Goal: Transaction & Acquisition: Purchase product/service

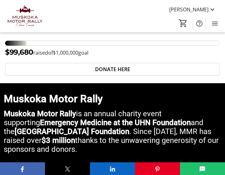
scroll to position [133, 0]
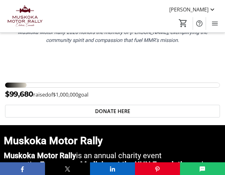
click at [44, 97] on p "$99,680 raised of $1,000,000 goal" at bounding box center [46, 94] width 83 height 11
drag, startPoint x: 20, startPoint y: 94, endPoint x: 101, endPoint y: 99, distance: 81.5
click at [101, 99] on div "$99,680 raised of $1,000,000 goal" at bounding box center [112, 94] width 215 height 11
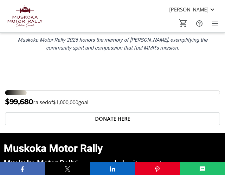
scroll to position [144, 0]
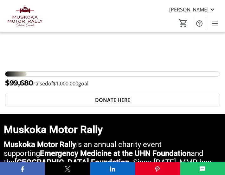
click at [78, 85] on span "$1,000,000" at bounding box center [65, 83] width 25 height 7
click at [109, 99] on span "DONATE HERE" at bounding box center [112, 100] width 35 height 8
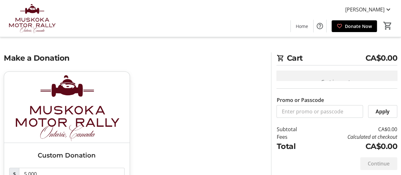
click at [32, 21] on img at bounding box center [32, 19] width 56 height 32
